Goal: Find specific page/section: Find specific page/section

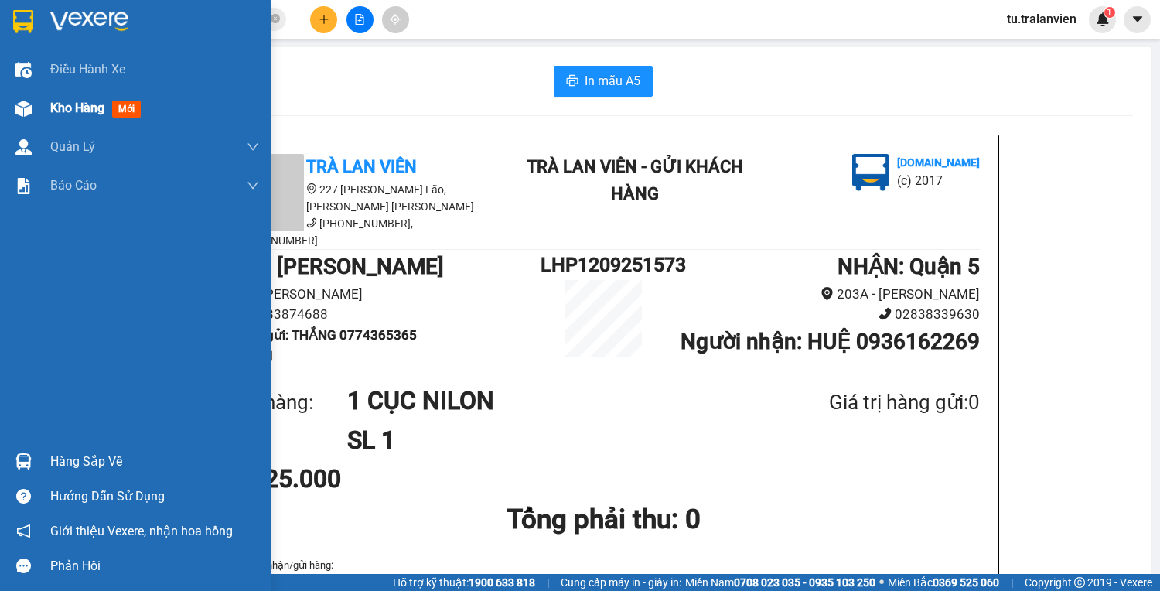
click at [36, 100] on div at bounding box center [23, 108] width 27 height 27
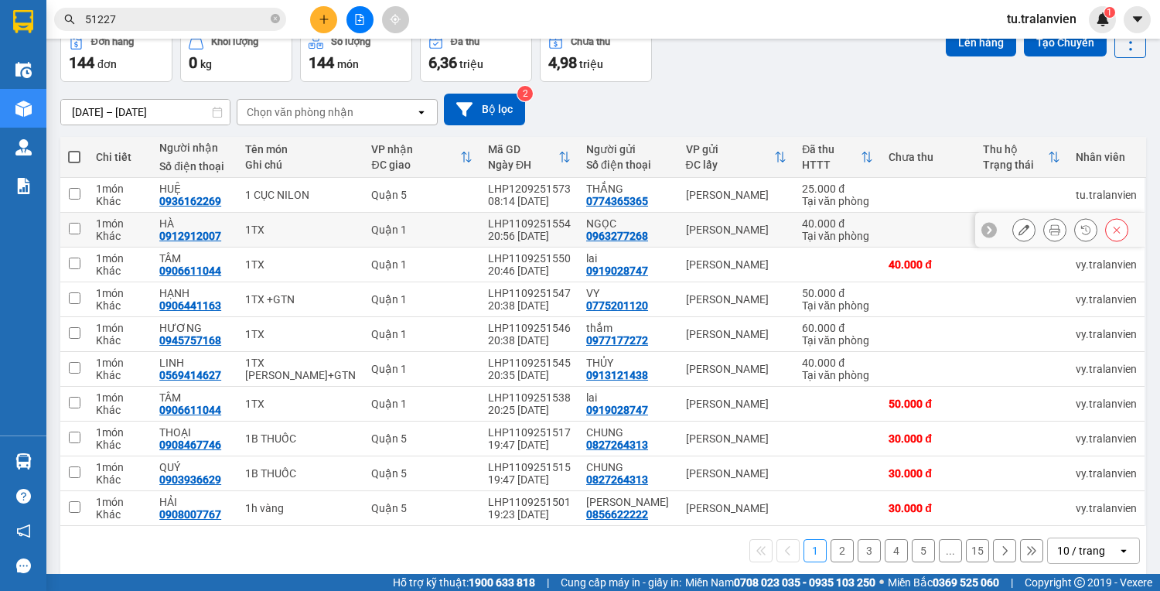
scroll to position [94, 0]
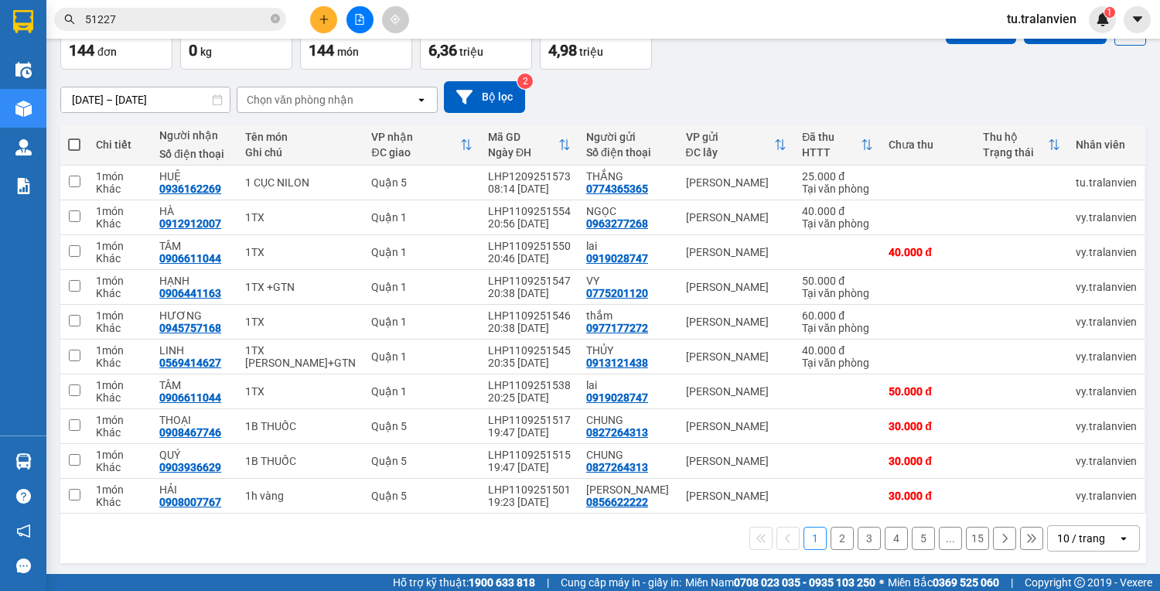
click at [885, 534] on button "4" at bounding box center [896, 538] width 23 height 23
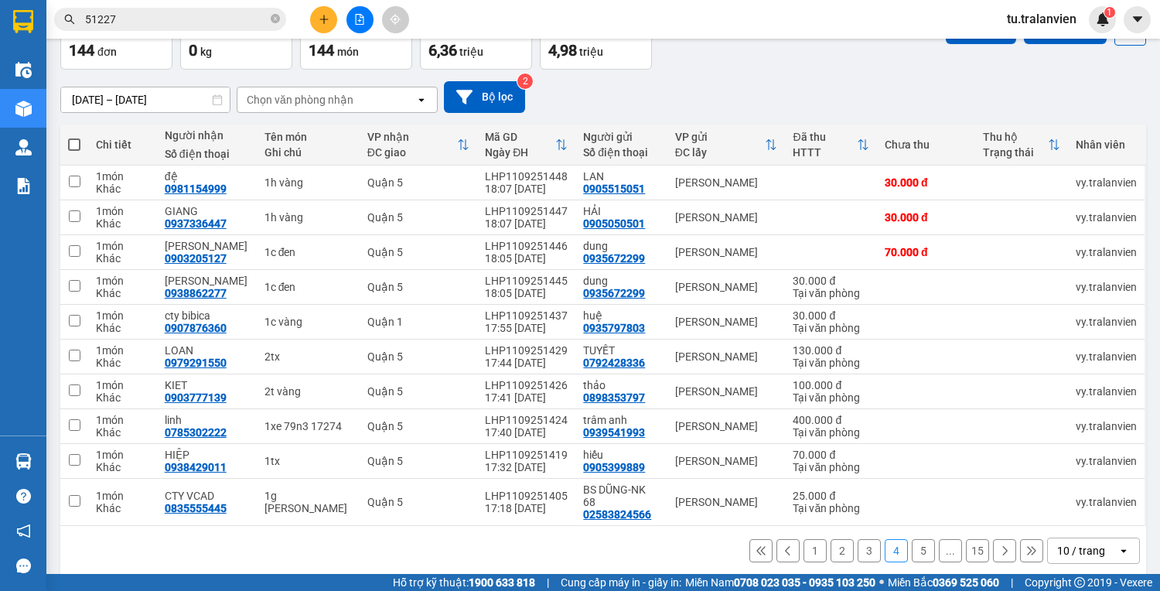
click at [999, 545] on icon at bounding box center [1004, 550] width 11 height 11
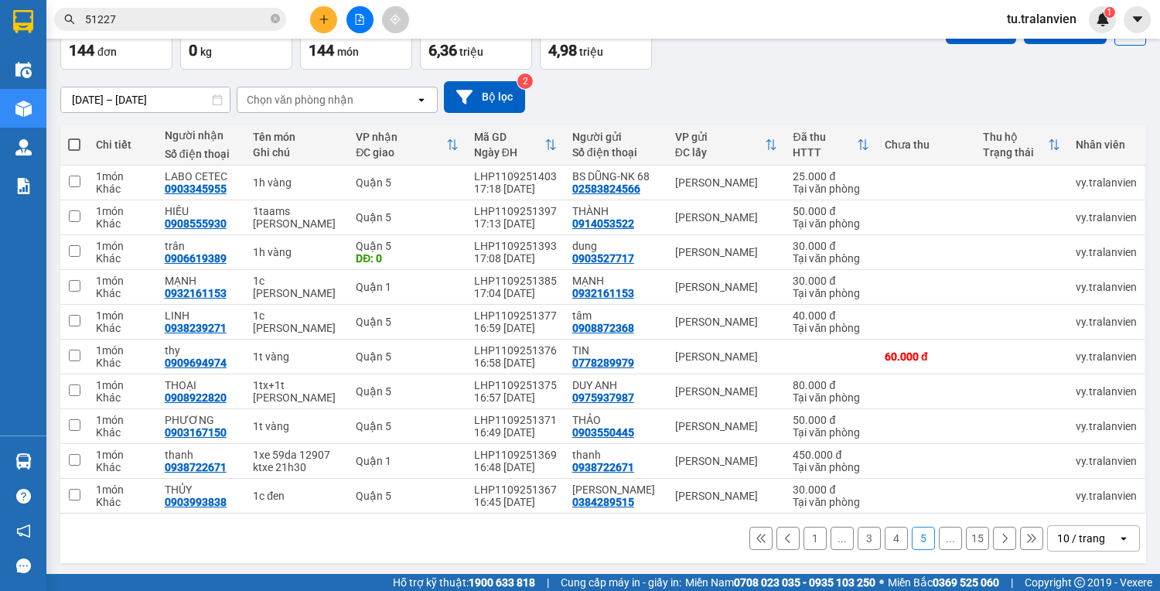
click at [989, 535] on div "1 ... 3 4 5 ... 15 10 / trang open" at bounding box center [604, 538] width 1074 height 26
click at [996, 540] on button at bounding box center [1004, 538] width 23 height 23
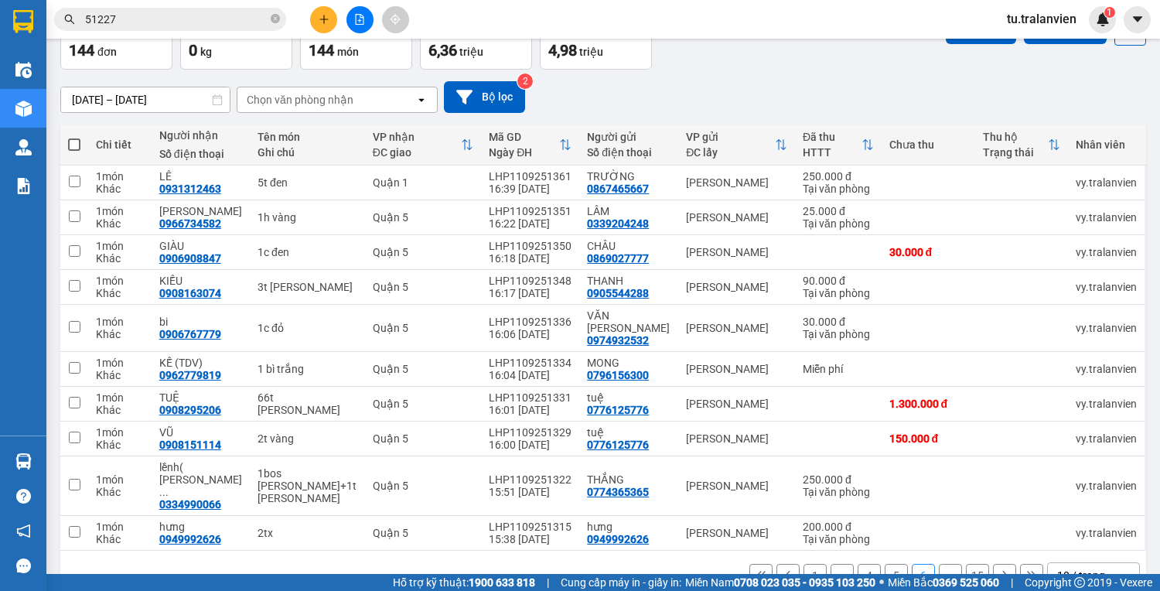
click at [999, 564] on button at bounding box center [1004, 575] width 23 height 23
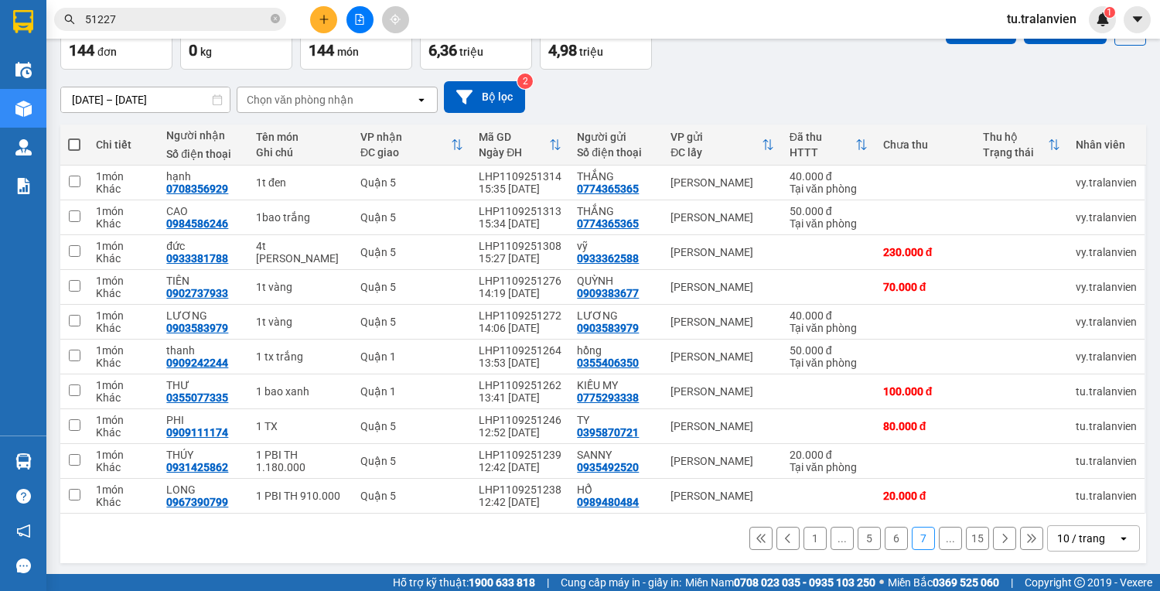
click at [783, 535] on icon at bounding box center [788, 538] width 11 height 11
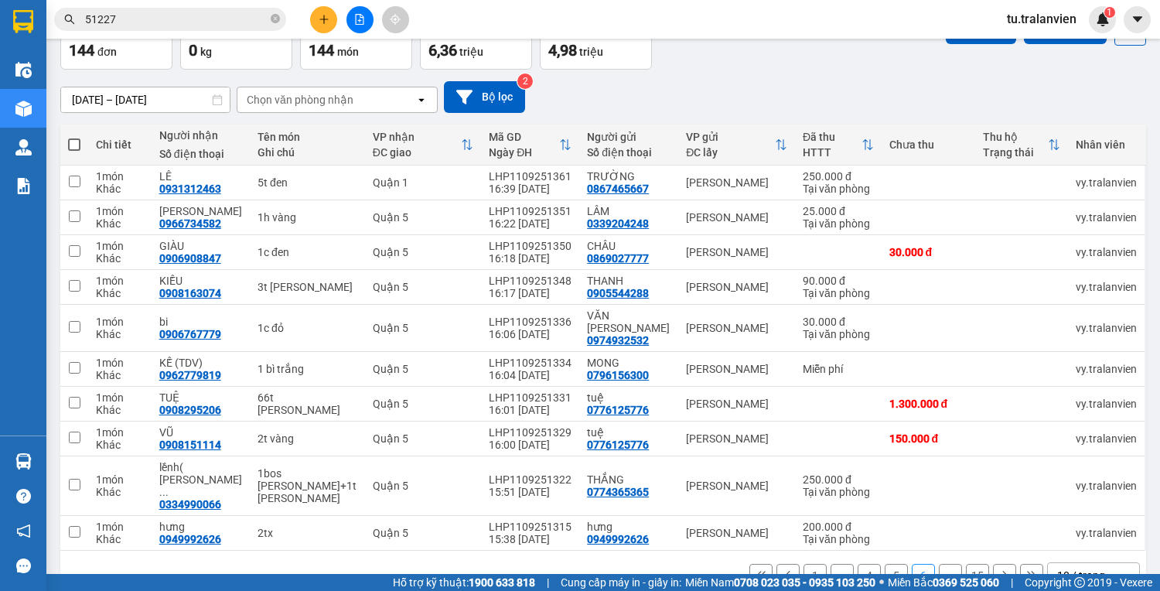
click at [783, 570] on icon at bounding box center [788, 575] width 11 height 11
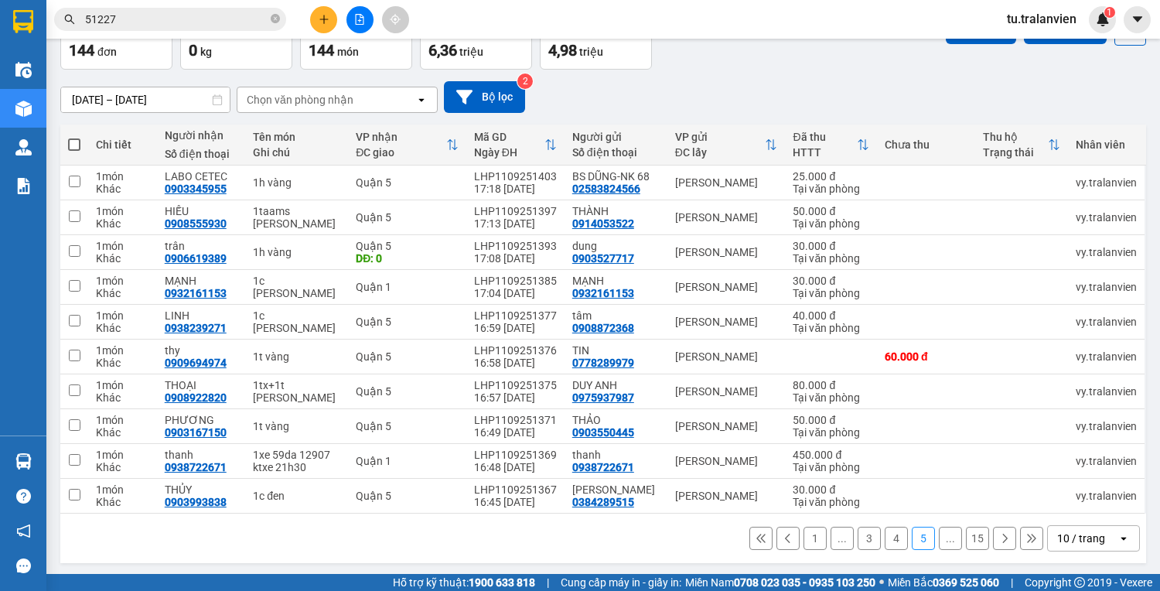
click at [783, 544] on icon at bounding box center [788, 538] width 11 height 11
